Goal: Task Accomplishment & Management: Complete application form

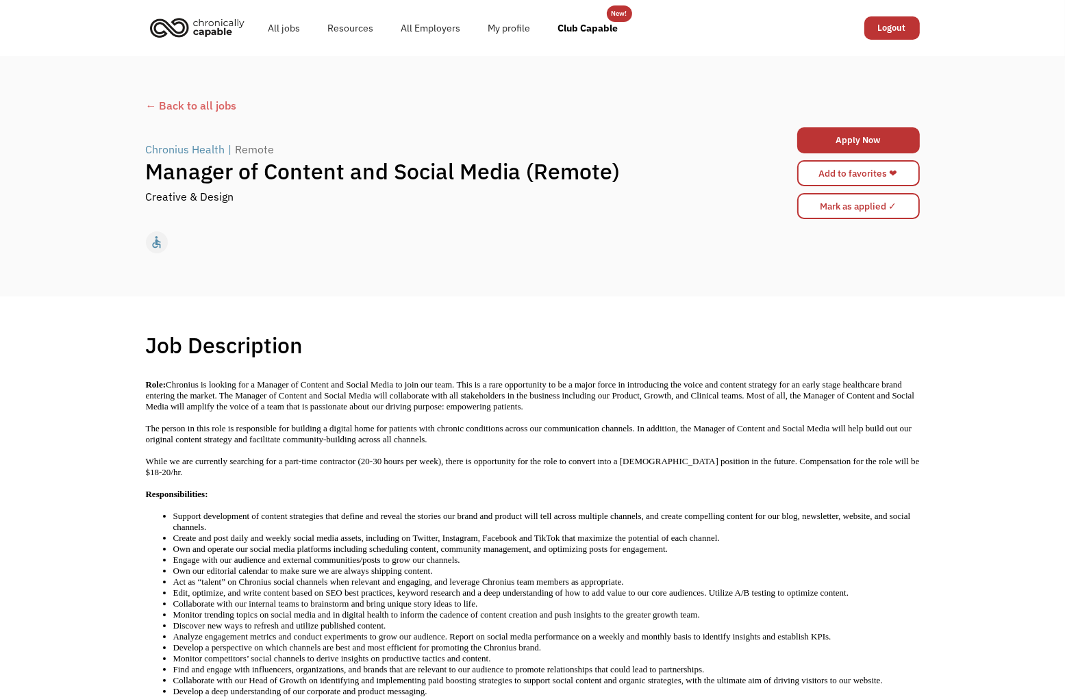
scroll to position [56, 0]
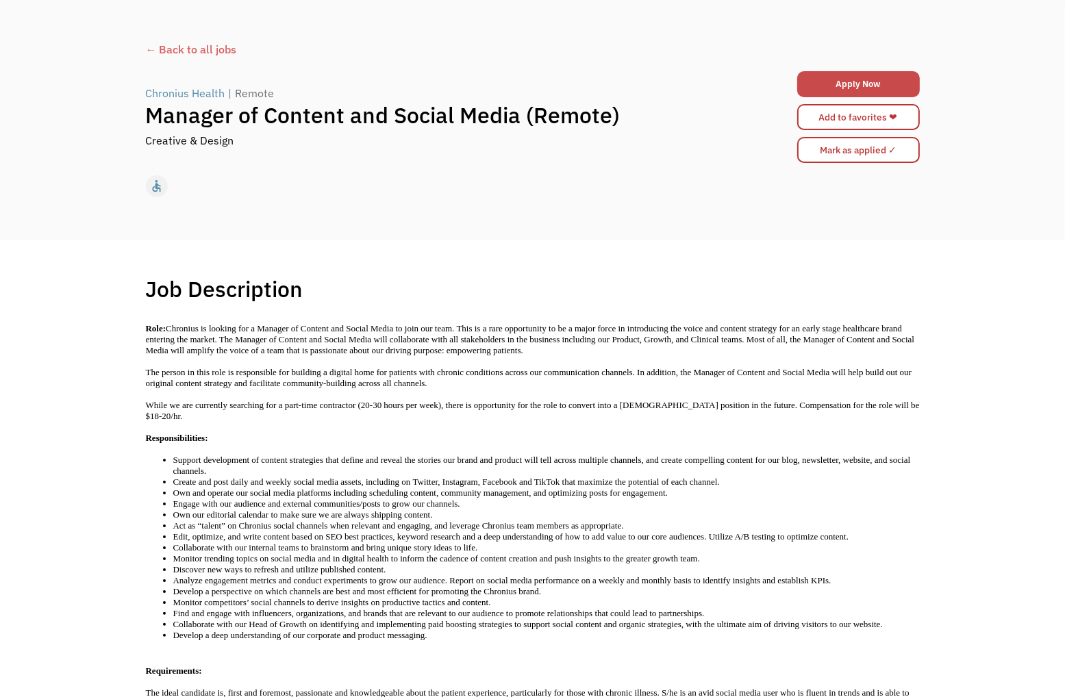
click at [874, 83] on link "Apply Now" at bounding box center [858, 84] width 123 height 26
click at [846, 91] on link "Apply Now" at bounding box center [858, 84] width 123 height 26
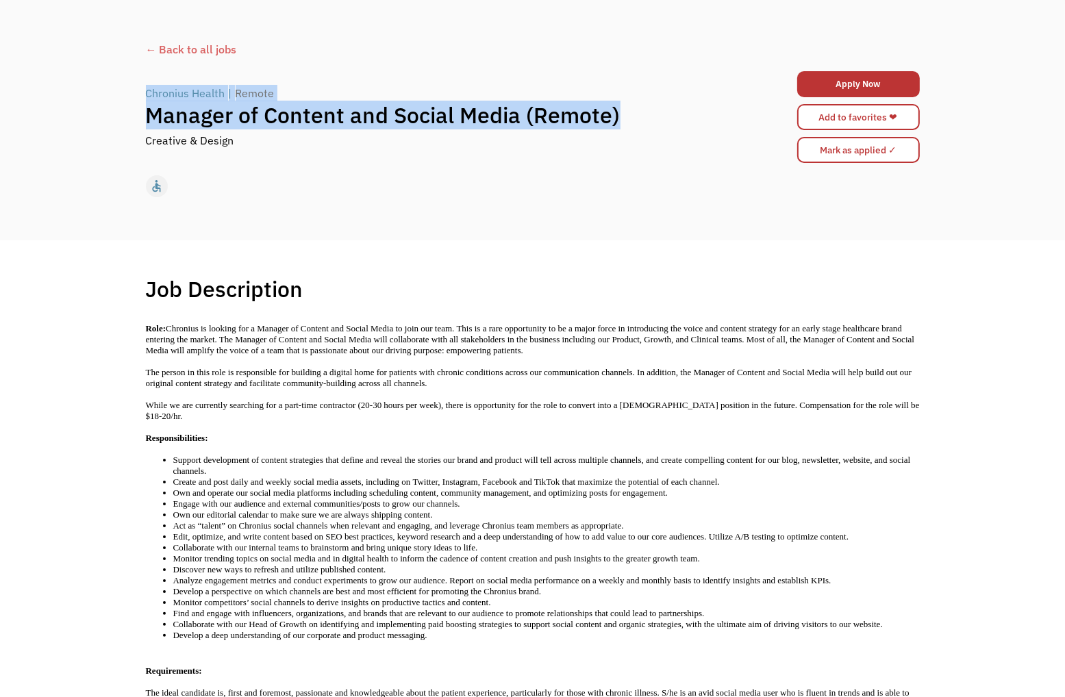
drag, startPoint x: 127, startPoint y: 97, endPoint x: 648, endPoint y: 112, distance: 521.3
click at [648, 112] on div "← Back to all jobs Chronius Health | Remote Manager of Content and Social Media…" at bounding box center [532, 120] width 1065 height 240
copy div "Chronius Health | Remote Manager of Content and Social Media (Remote)"
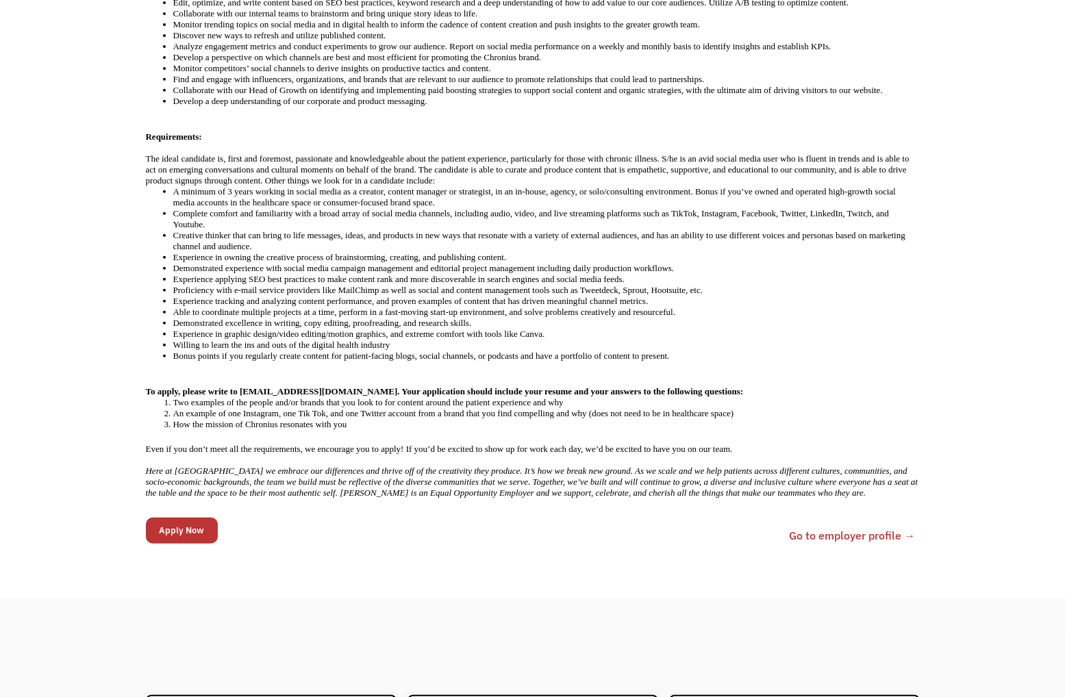
scroll to position [672, 0]
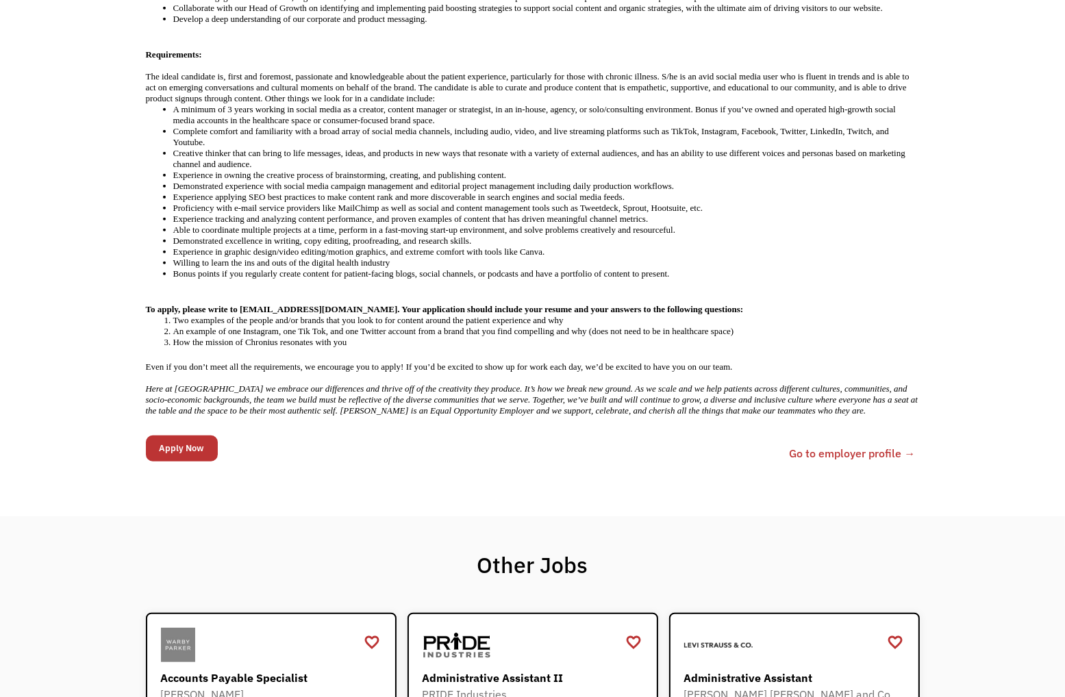
click at [243, 304] on strong "To apply, please write to [EMAIL_ADDRESS][DOMAIN_NAME]. Your application should…" at bounding box center [445, 309] width 598 height 10
drag, startPoint x: 240, startPoint y: 283, endPoint x: 343, endPoint y: 283, distance: 103.4
click at [343, 304] on strong "To apply, please write to [EMAIL_ADDRESS][DOMAIN_NAME]. Your application should…" at bounding box center [445, 309] width 598 height 10
copy strong "[EMAIL_ADDRESS][DOMAIN_NAME]"
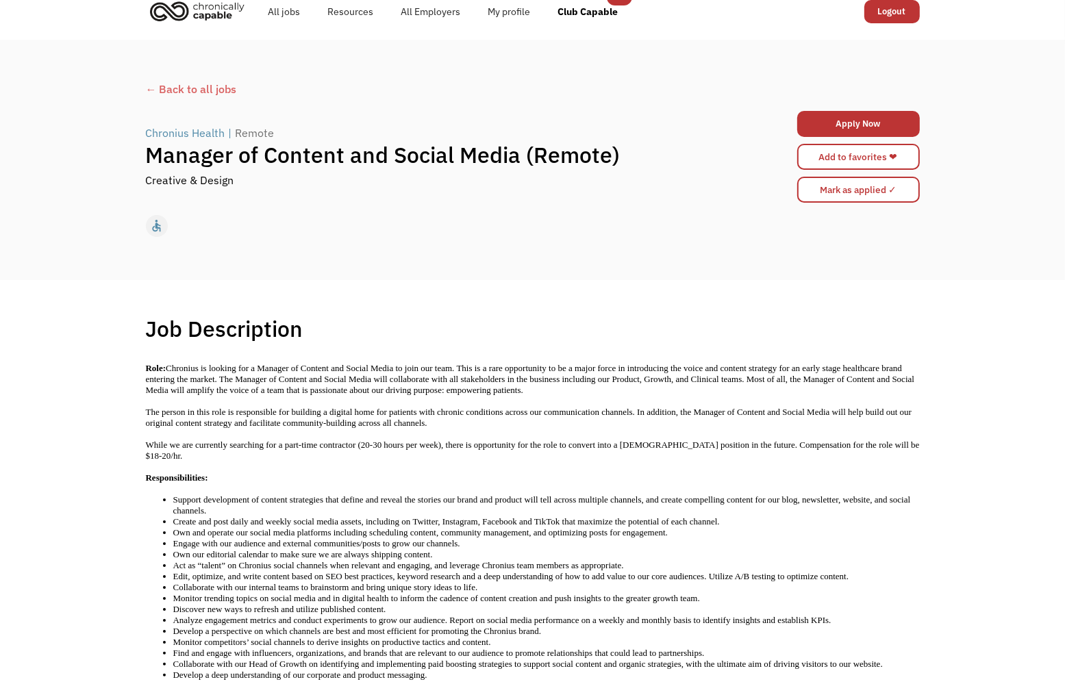
scroll to position [0, 0]
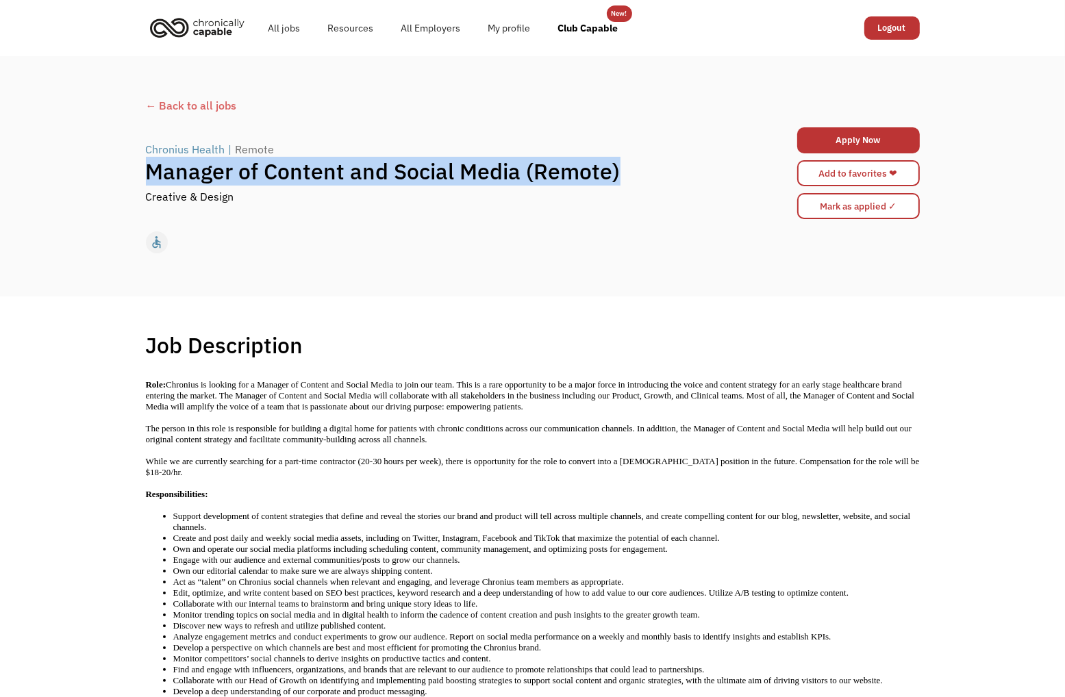
drag, startPoint x: 144, startPoint y: 173, endPoint x: 613, endPoint y: 171, distance: 469.7
click at [613, 171] on div "← Back to all jobs Chronius Health | Remote Manager of Content and Social Media…" at bounding box center [532, 176] width 801 height 170
copy h1 "Manager of Content and Social Media (Remote)"
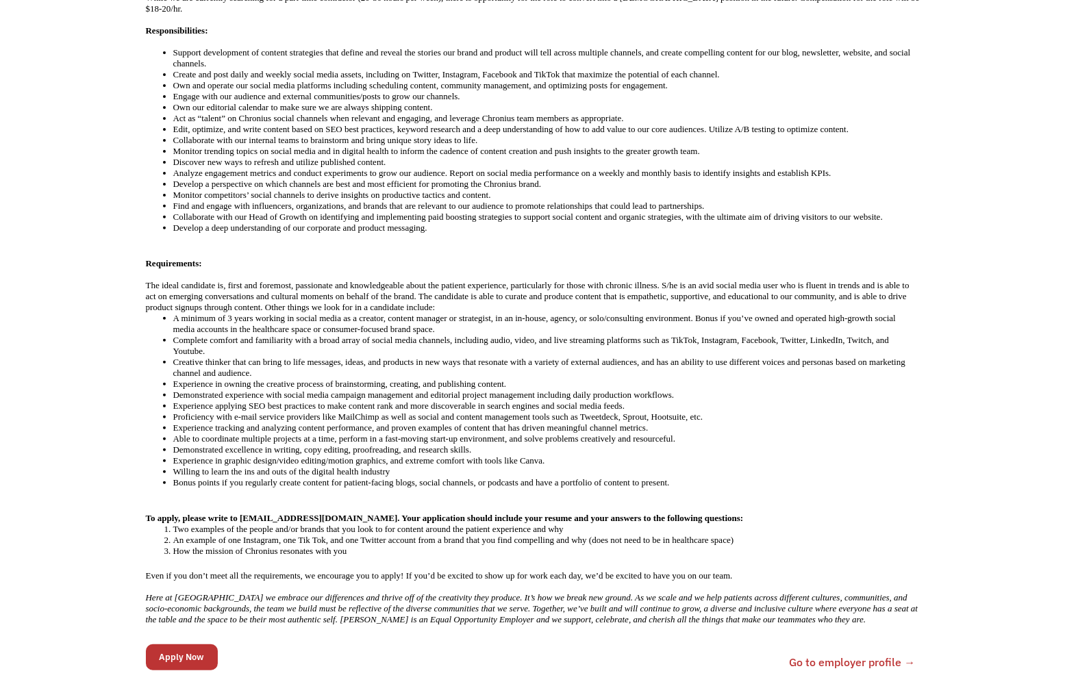
scroll to position [616, 0]
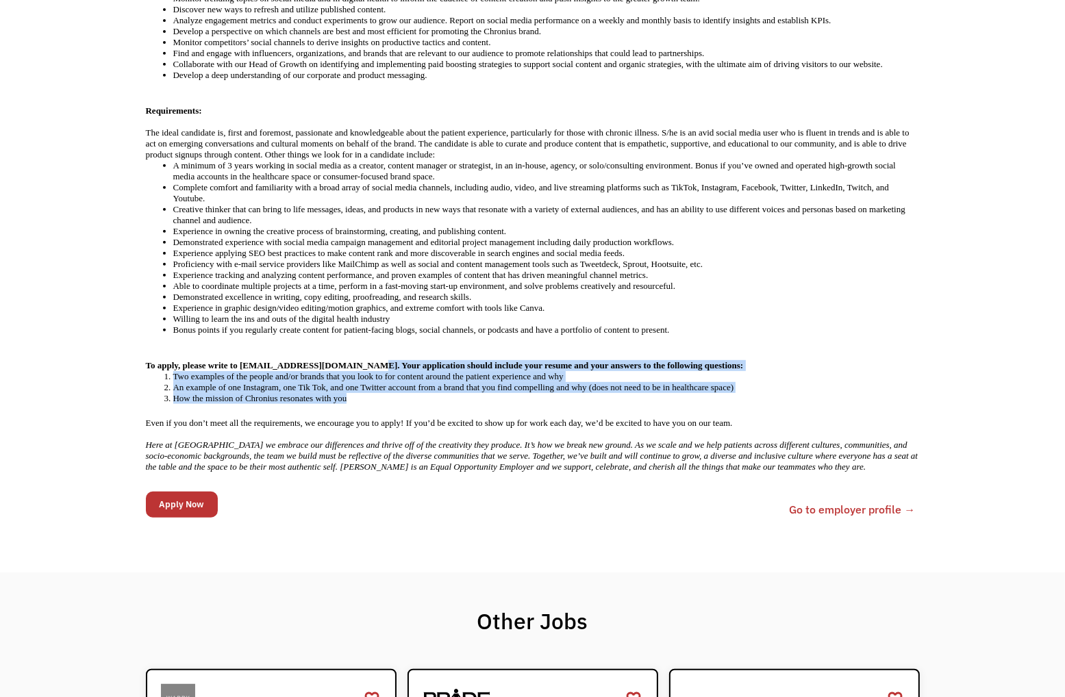
drag, startPoint x: 349, startPoint y: 336, endPoint x: 553, endPoint y: 368, distance: 206.4
click at [553, 368] on div "Role: Chronius is looking for a Manager of Content and Social Media to join our…" at bounding box center [533, 117] width 774 height 709
copy div "Your application should include your resume and your answers to the following q…"
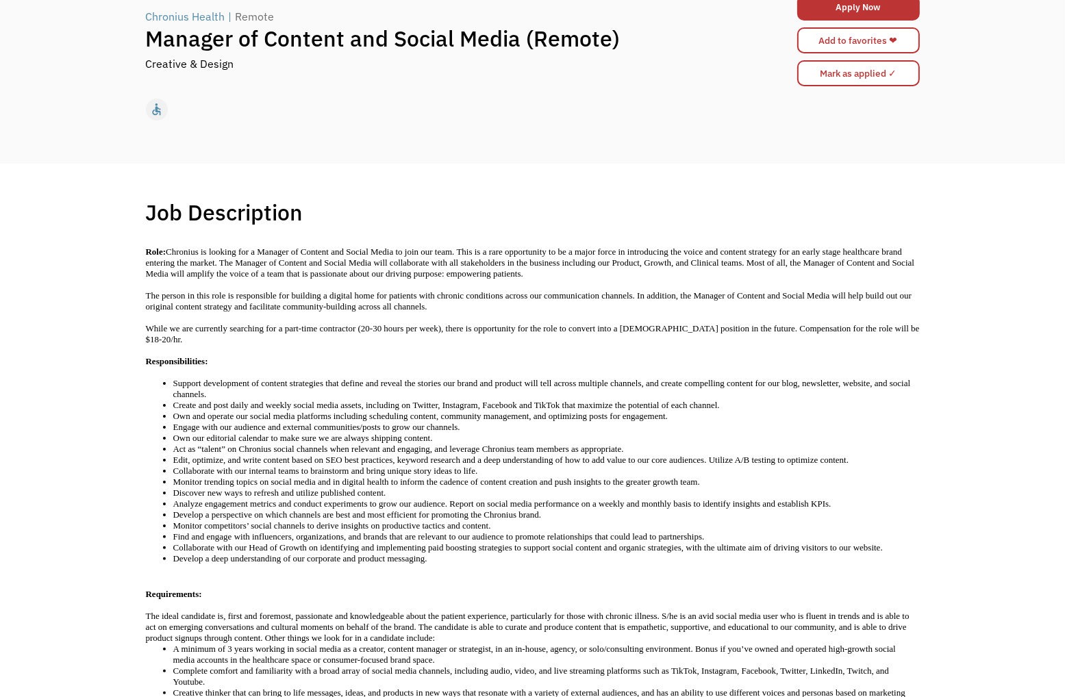
scroll to position [0, 0]
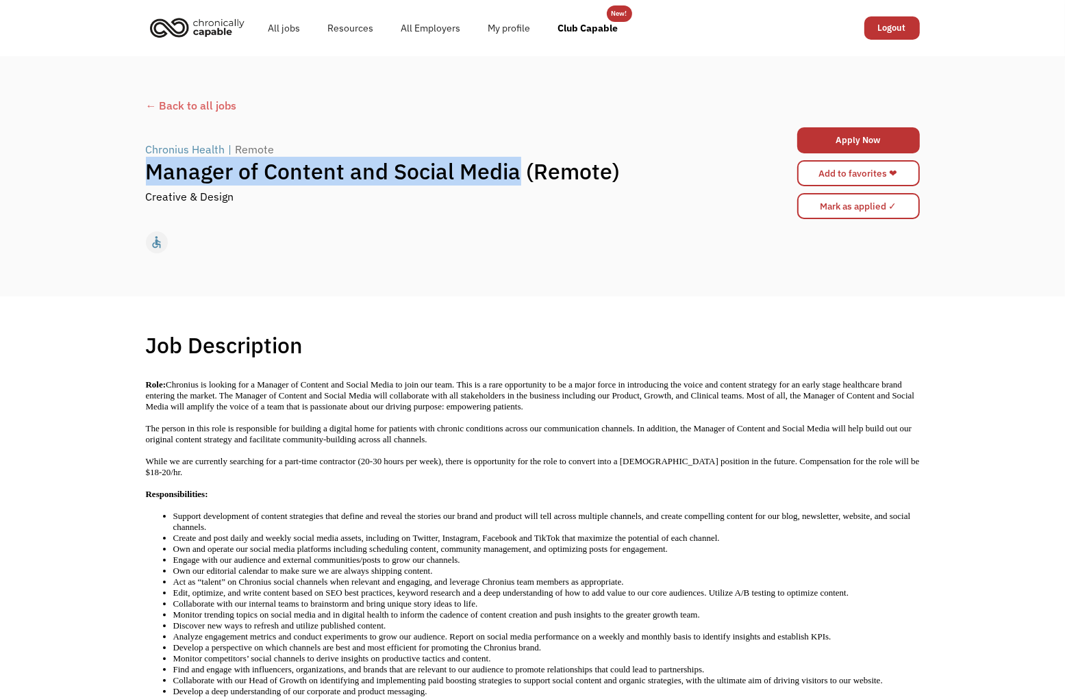
drag, startPoint x: 148, startPoint y: 171, endPoint x: 509, endPoint y: 168, distance: 361.5
click at [511, 167] on h1 "Manager of Content and Social Media (Remote)" at bounding box center [436, 170] width 581 height 27
copy h1 "Manager of Content and Social Media"
